Goal: Use online tool/utility: Utilize a website feature to perform a specific function

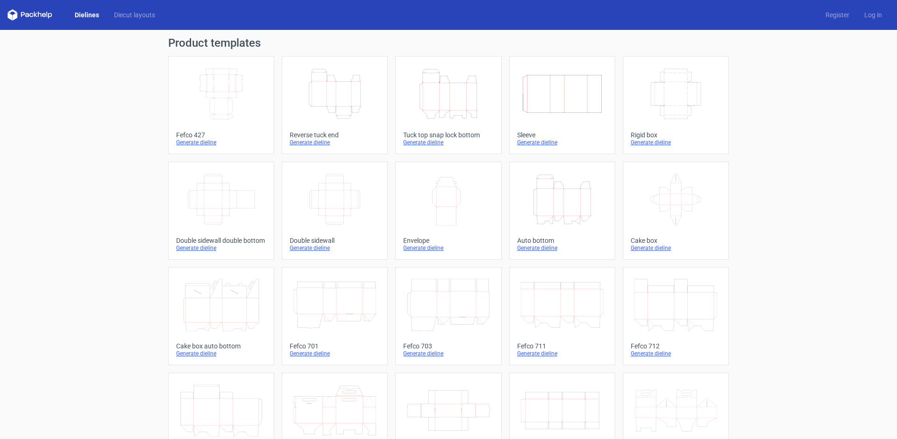
click at [441, 100] on icon "Height Depth Width" at bounding box center [448, 94] width 83 height 52
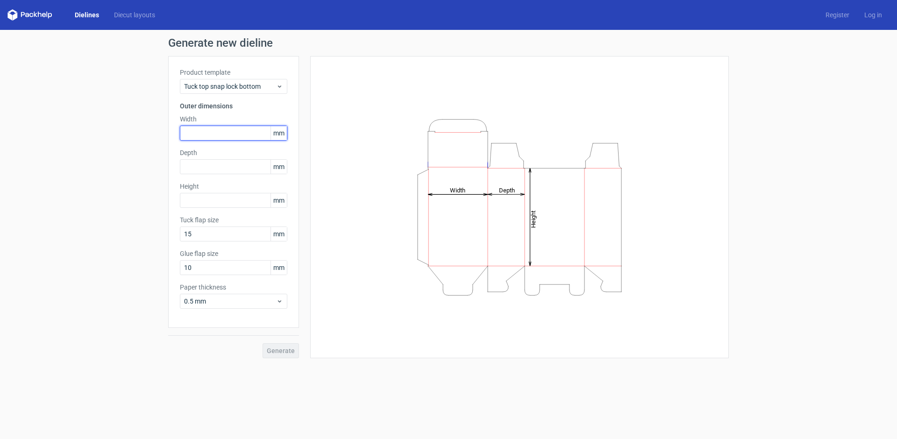
click at [232, 132] on input "text" at bounding box center [233, 133] width 107 height 15
type input "200"
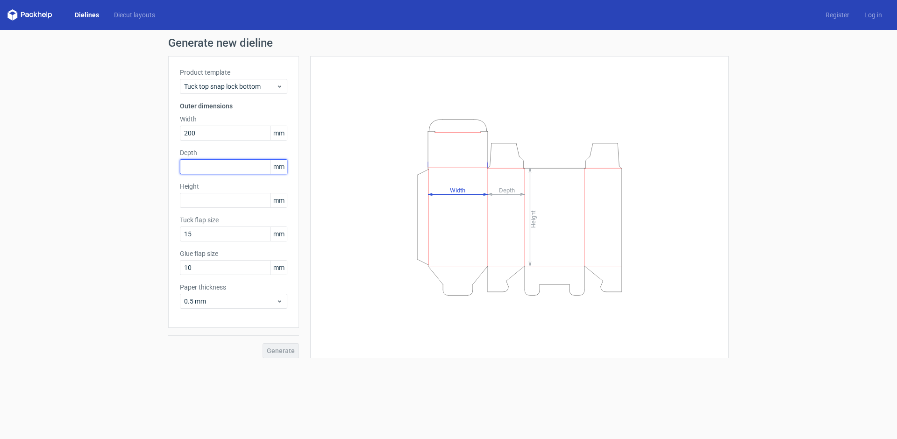
click at [220, 164] on input "text" at bounding box center [233, 166] width 107 height 15
type input "200"
click at [240, 200] on input "text" at bounding box center [233, 200] width 107 height 15
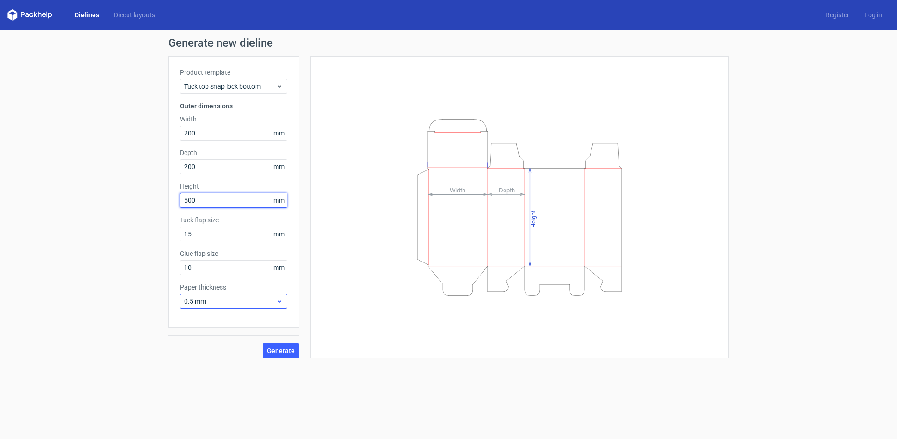
type input "500"
click at [279, 300] on icon at bounding box center [279, 300] width 7 height 7
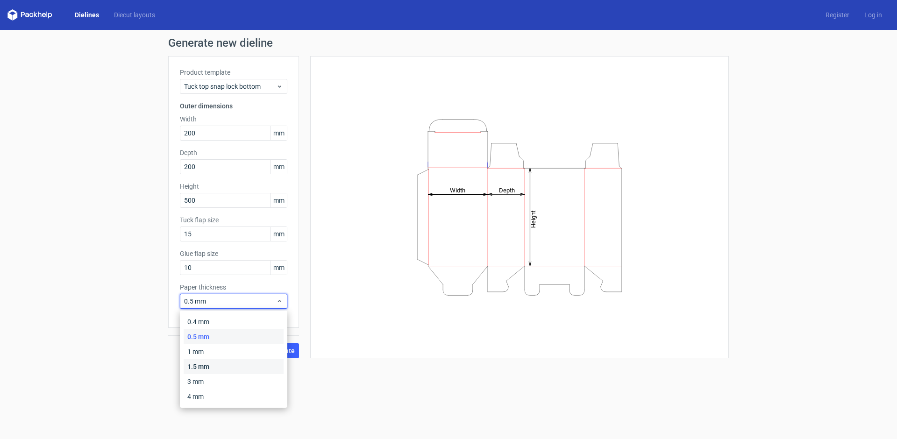
click at [227, 361] on div "1.5 mm" at bounding box center [234, 366] width 100 height 15
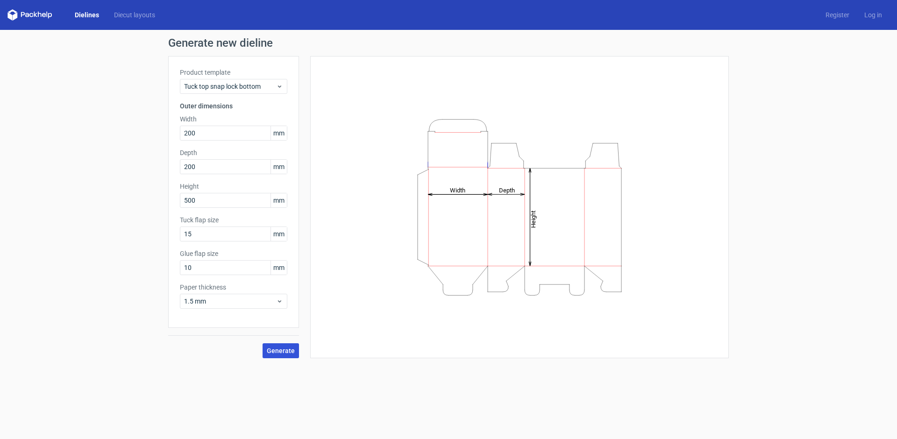
click at [274, 351] on span "Generate" at bounding box center [281, 350] width 28 height 7
